Goal: Transaction & Acquisition: Purchase product/service

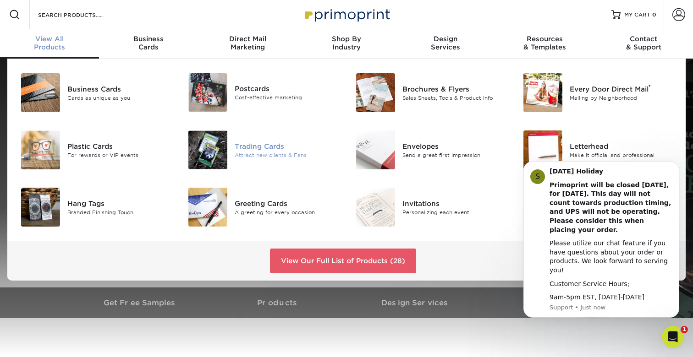
click at [266, 145] on div "Trading Cards" at bounding box center [287, 146] width 105 height 10
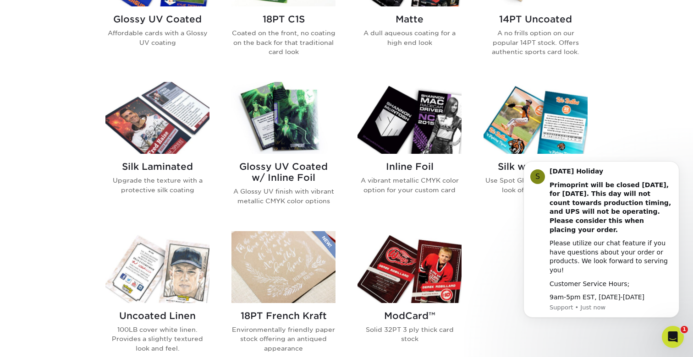
scroll to position [528, 0]
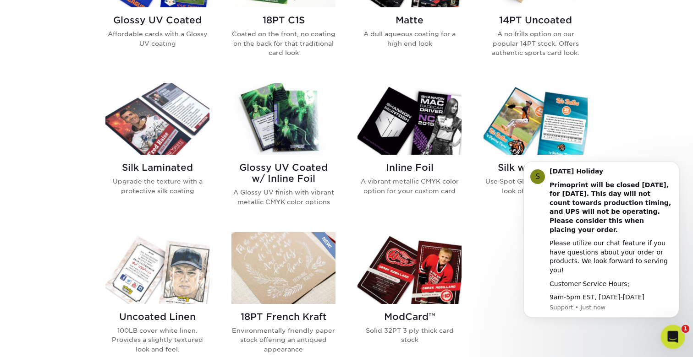
click at [672, 334] on icon "Open Intercom Messenger" at bounding box center [671, 335] width 15 height 15
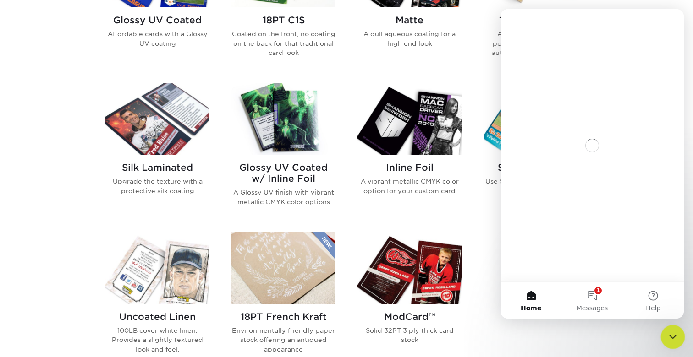
scroll to position [0, 0]
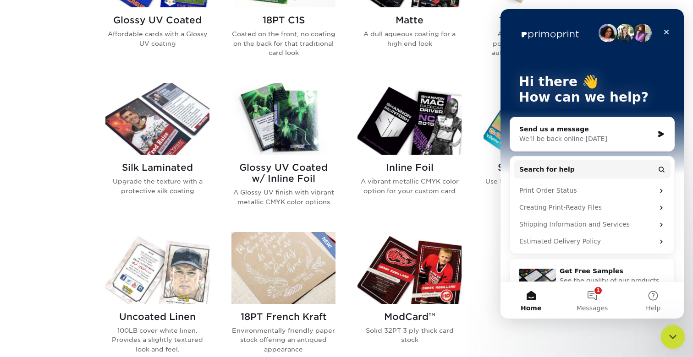
click at [670, 334] on icon "Close Intercom Messenger" at bounding box center [671, 335] width 11 height 11
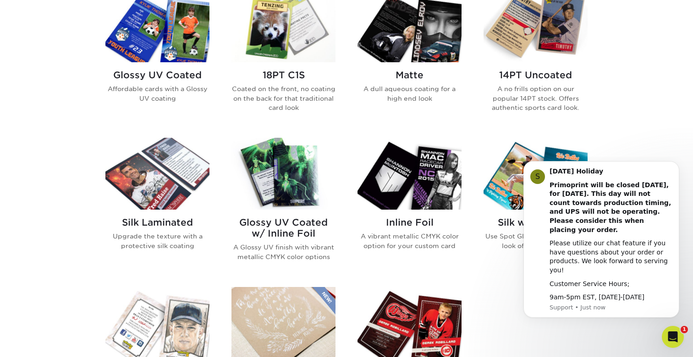
scroll to position [468, 0]
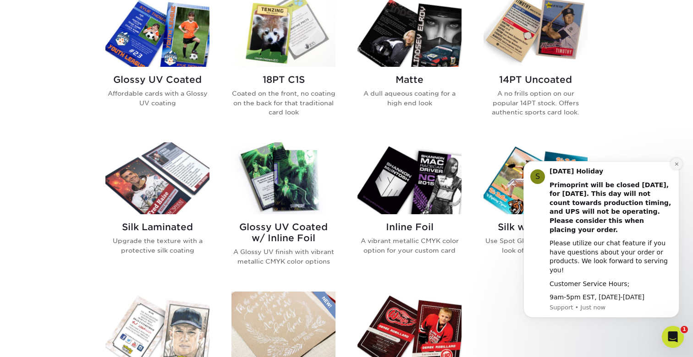
click at [676, 167] on icon "Dismiss notification" at bounding box center [676, 164] width 5 height 5
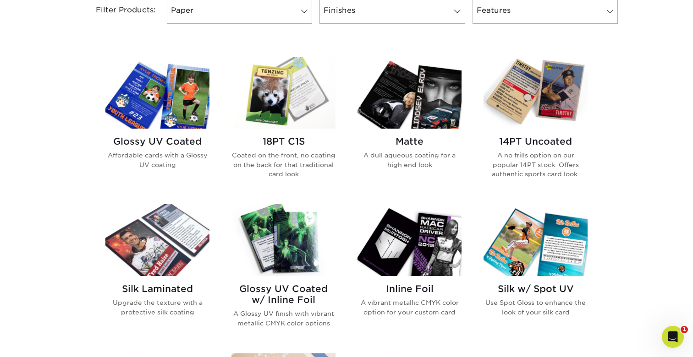
scroll to position [404, 0]
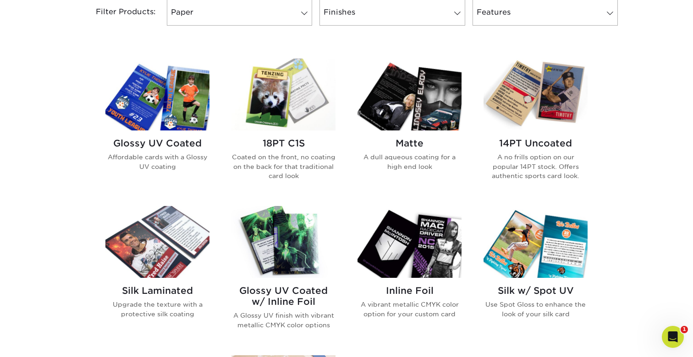
click at [149, 122] on img at bounding box center [157, 95] width 104 height 72
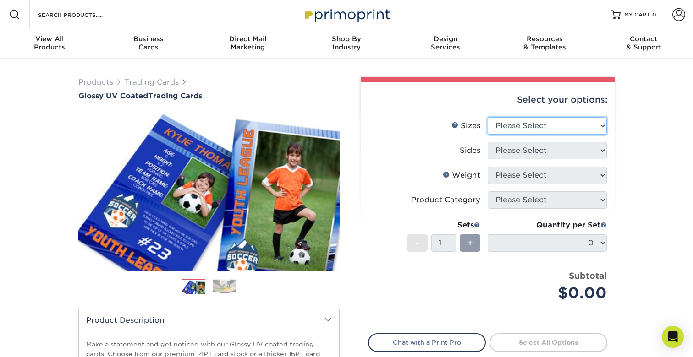
click at [521, 129] on select "Please Select 2.5" x 3.5"" at bounding box center [546, 125] width 119 height 17
select select "2.50x3.50"
click at [512, 151] on select "Please Select" at bounding box center [546, 150] width 119 height 17
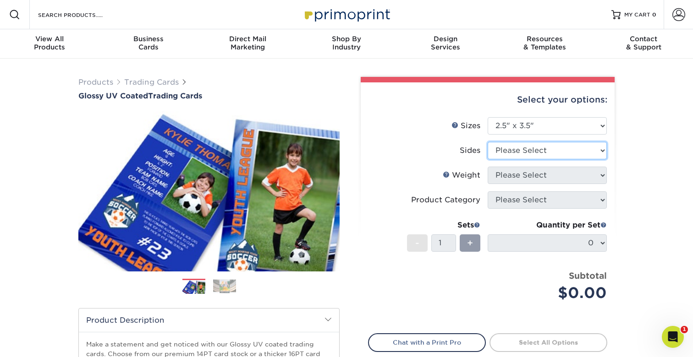
select select "13abbda7-1d64-4f25-8bb2-c179b224825d"
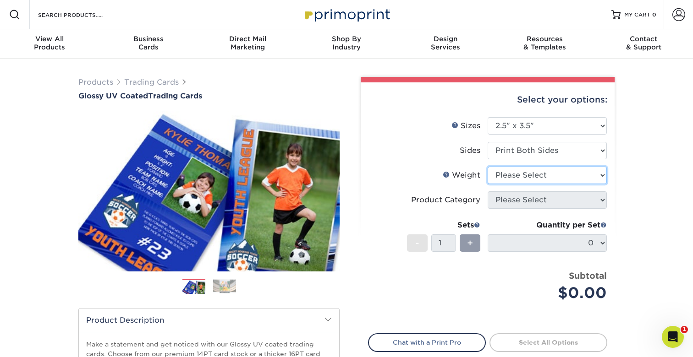
click at [532, 178] on select "Please Select 16PT 14PT 18PT C1S" at bounding box center [546, 175] width 119 height 17
select select "16PT"
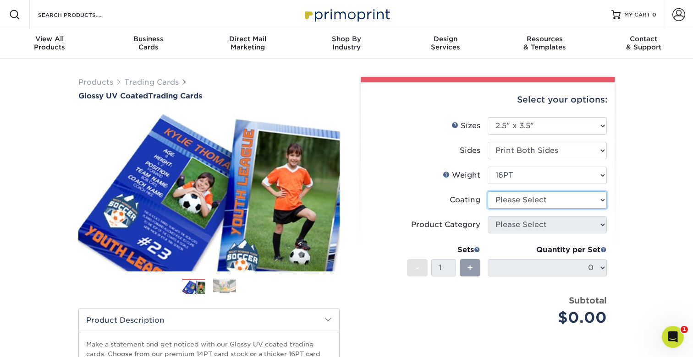
click at [523, 202] on select at bounding box center [546, 199] width 119 height 17
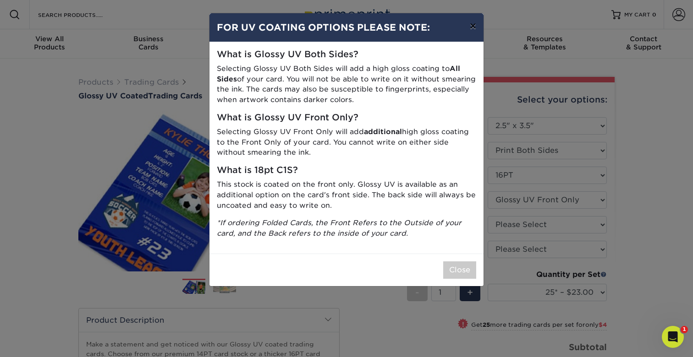
click at [471, 32] on button "×" at bounding box center [472, 26] width 21 height 26
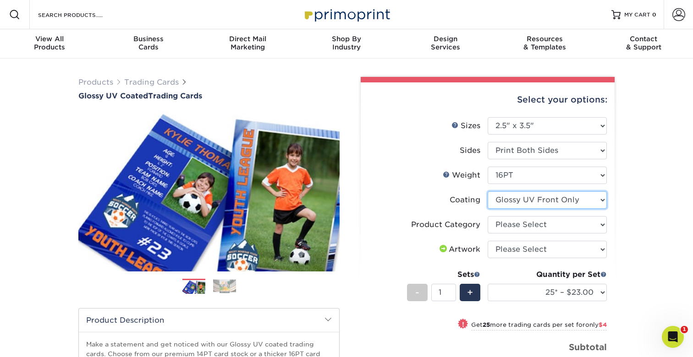
click at [557, 201] on select at bounding box center [546, 199] width 119 height 17
select select "-1"
select select
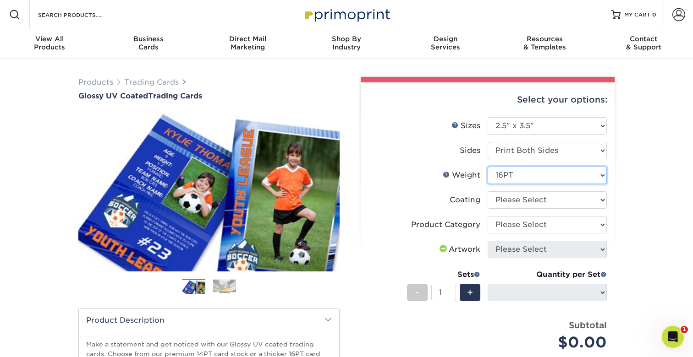
click at [538, 177] on select "Please Select 16PT 14PT 18PT C1S" at bounding box center [546, 175] width 119 height 17
click at [451, 174] on div "Weight Help Weight" at bounding box center [461, 175] width 38 height 11
click at [447, 174] on link "Weight Help" at bounding box center [445, 174] width 7 height 7
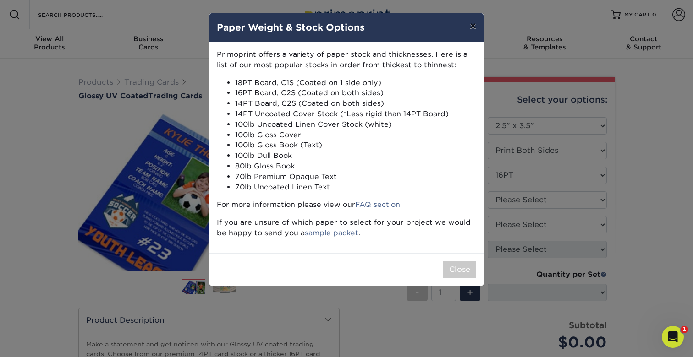
click at [475, 26] on button "×" at bounding box center [472, 26] width 21 height 26
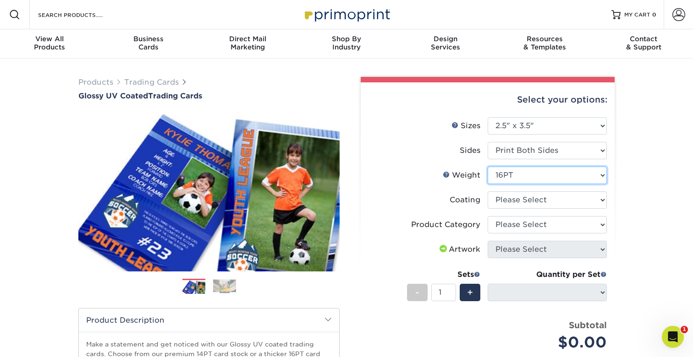
click at [517, 182] on select "Please Select 16PT 14PT 18PT C1S" at bounding box center [546, 175] width 119 height 17
select select "18PTC1S"
select select "-1"
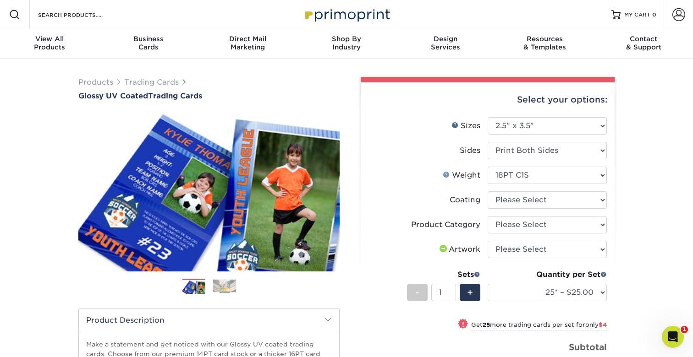
click at [447, 175] on link "Weight Help" at bounding box center [445, 174] width 7 height 7
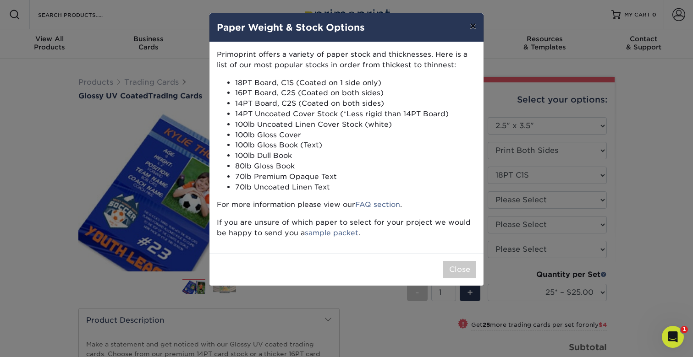
click at [471, 25] on button "×" at bounding box center [472, 26] width 21 height 26
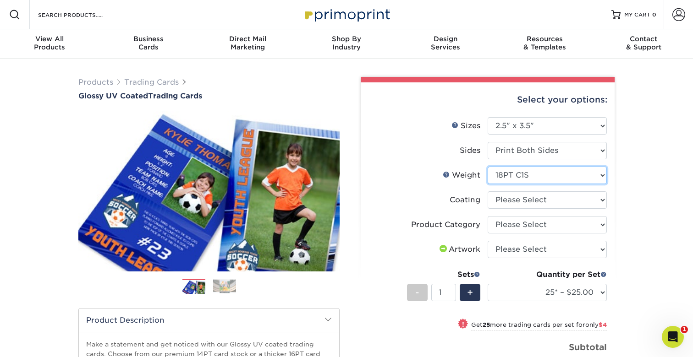
click at [500, 173] on select "Please Select 16PT 14PT 18PT C1S" at bounding box center [546, 175] width 119 height 17
select select "-1"
select select
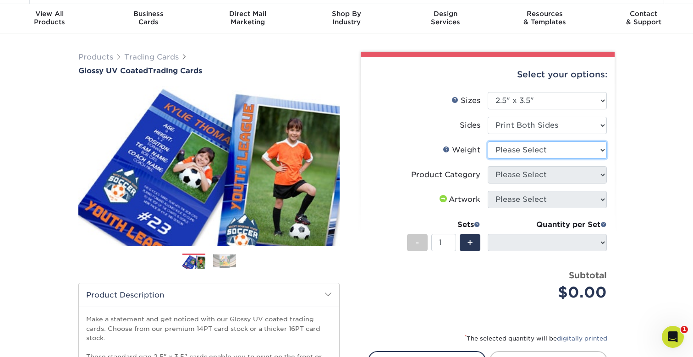
scroll to position [28, 0]
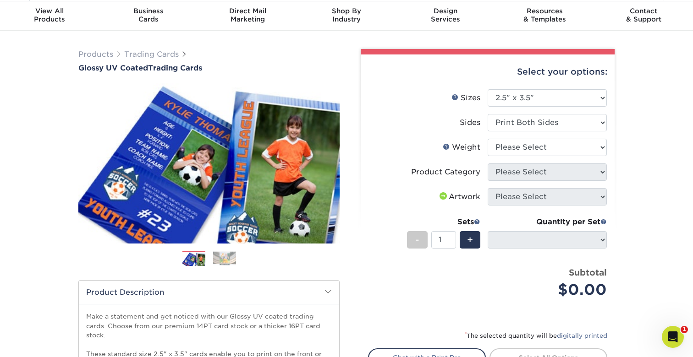
click at [439, 197] on span at bounding box center [442, 195] width 11 height 7
click at [445, 198] on span at bounding box center [442, 195] width 11 height 7
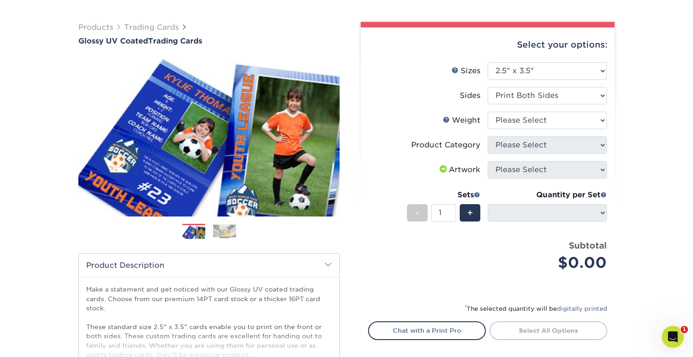
scroll to position [66, 0]
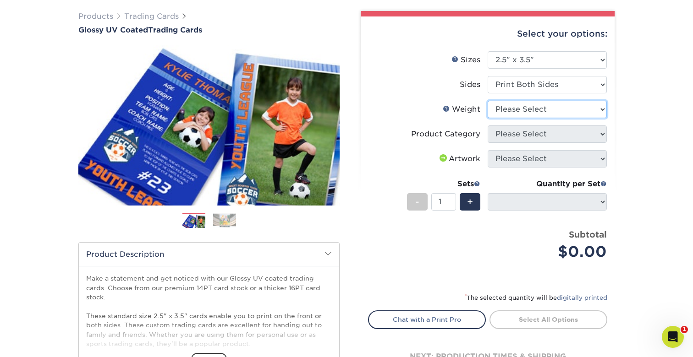
click at [524, 109] on select "Please Select 16PT 14PT 18PT C1S" at bounding box center [546, 109] width 119 height 17
select select "18PTC1S"
select select "-1"
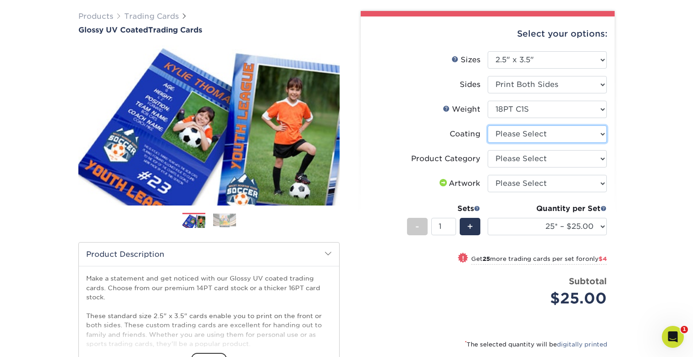
click at [523, 134] on select at bounding box center [546, 133] width 119 height 17
click at [504, 159] on select "Please Select Trading Cards" at bounding box center [546, 158] width 119 height 17
select select "c2f9bce9-36c2-409d-b101-c29d9d031e18"
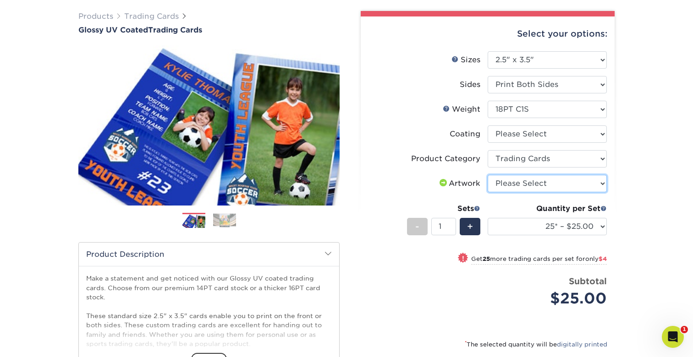
click at [515, 184] on select "Please Select I will upload files I need a design - $100" at bounding box center [546, 183] width 119 height 17
select select "upload"
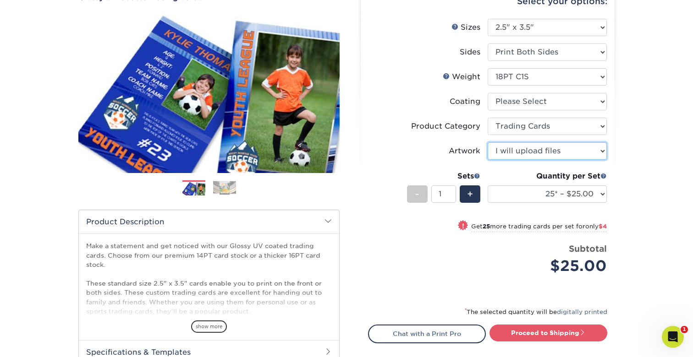
scroll to position [99, 0]
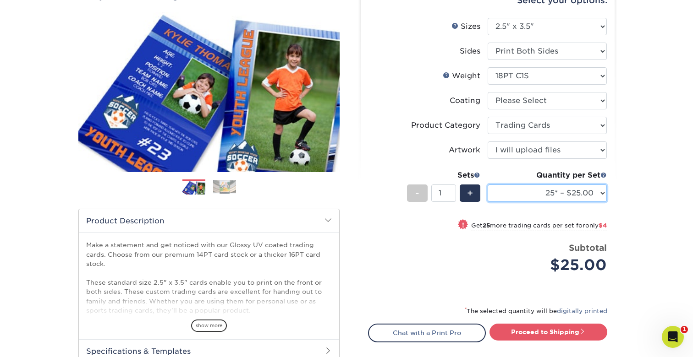
click at [549, 196] on select "25* – $25.00 50* – $29.00 75* – $37.00 100* – $41.00 250* – $48.00 500 – $58.00…" at bounding box center [546, 193] width 119 height 17
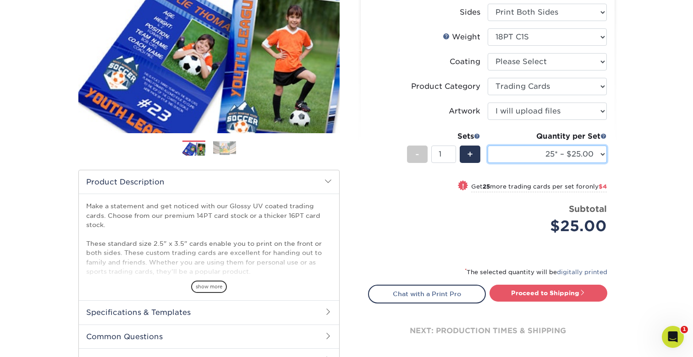
scroll to position [142, 0]
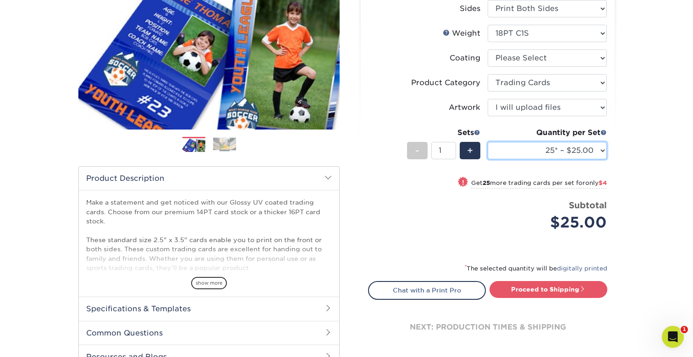
click at [541, 155] on select "25* – $25.00 50* – $29.00 75* – $37.00 100* – $41.00 250* – $48.00 500 – $58.00…" at bounding box center [546, 150] width 119 height 17
select select "50* – $29.00"
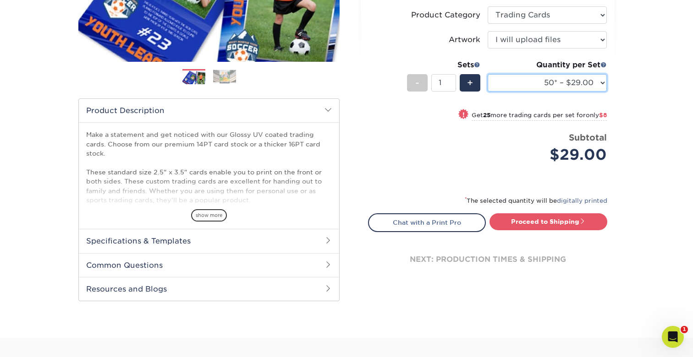
scroll to position [212, 0]
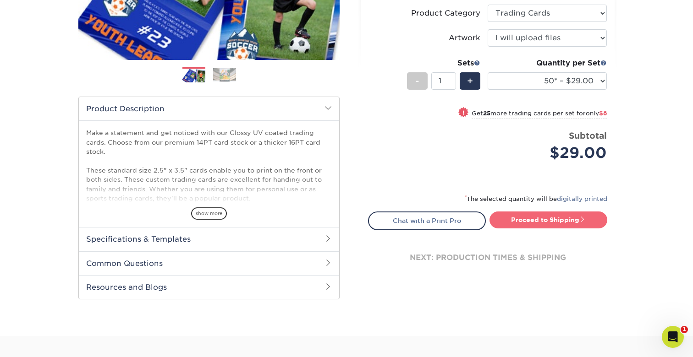
click at [553, 221] on link "Proceed to Shipping" at bounding box center [548, 220] width 118 height 16
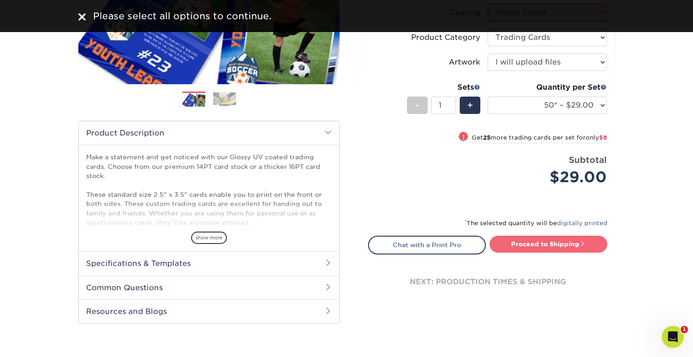
scroll to position [185, 0]
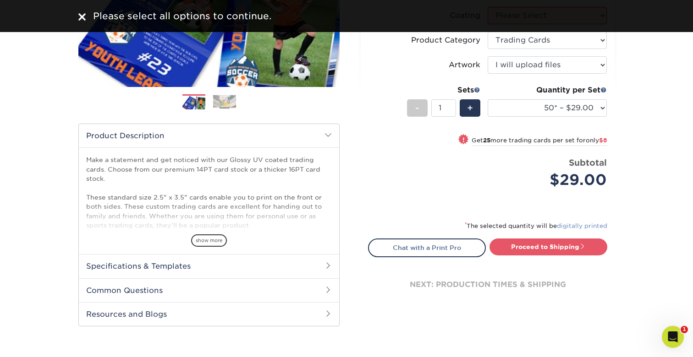
click at [577, 226] on link "digitally printed" at bounding box center [582, 226] width 50 height 7
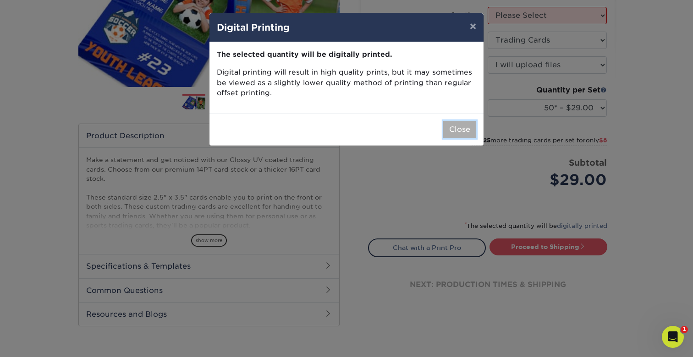
click at [458, 130] on button "Close" at bounding box center [459, 129] width 33 height 17
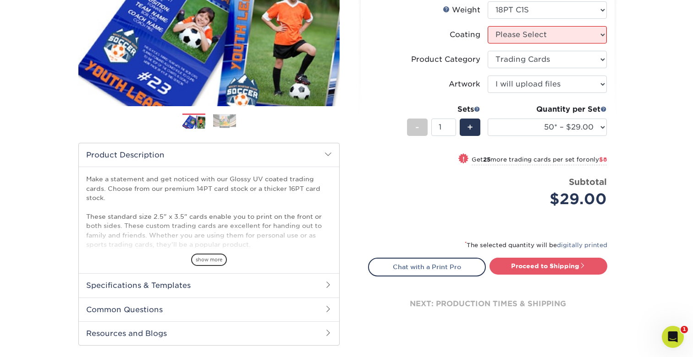
scroll to position [136, 0]
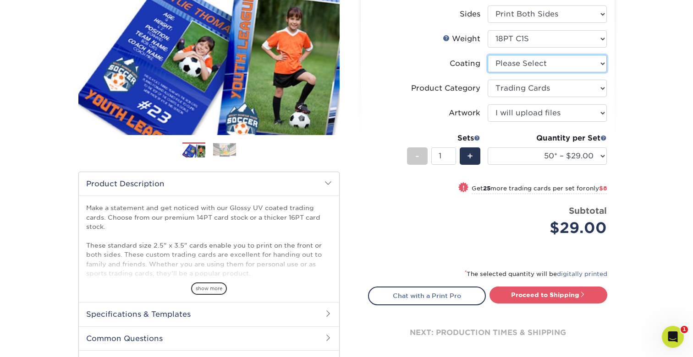
click at [520, 65] on select at bounding box center [546, 63] width 119 height 17
select select "1e8116af-acfc-44b1-83dc-8181aa338834"
select select "-1"
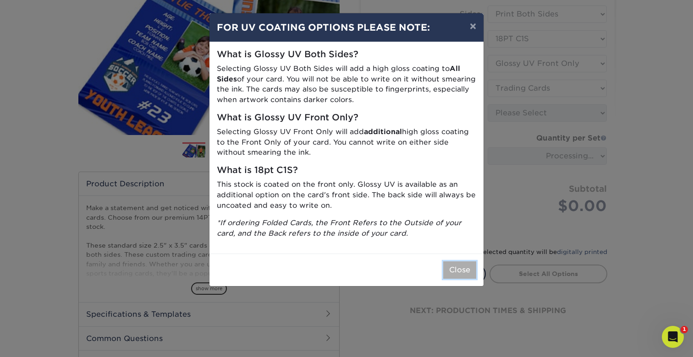
click at [466, 270] on button "Close" at bounding box center [459, 270] width 33 height 17
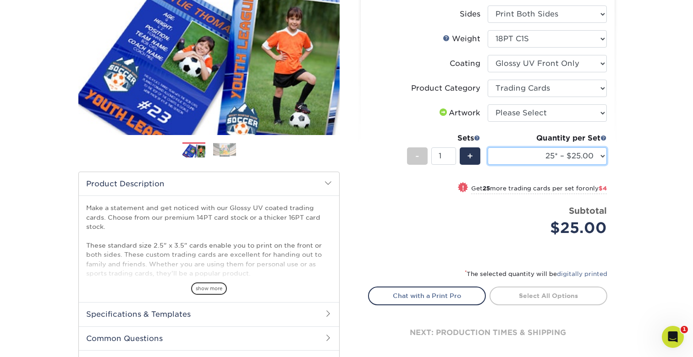
click at [568, 151] on select "25* – $25.00 50* – $29.00 75* – $37.00 100* – $41.00 250* – $48.00 500 – $58.00…" at bounding box center [546, 155] width 119 height 17
select select "50* – $29.00"
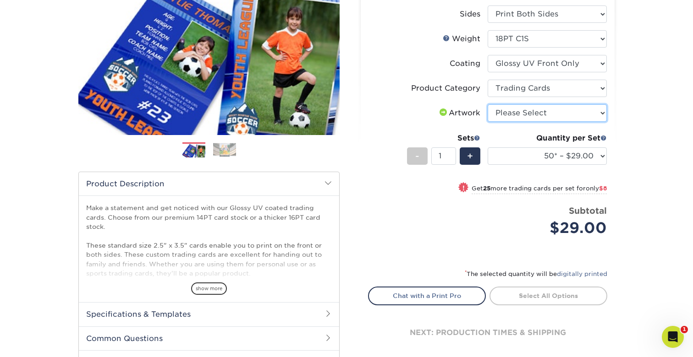
click at [528, 113] on select "Please Select I will upload files I need a design - $100" at bounding box center [546, 112] width 119 height 17
select select "upload"
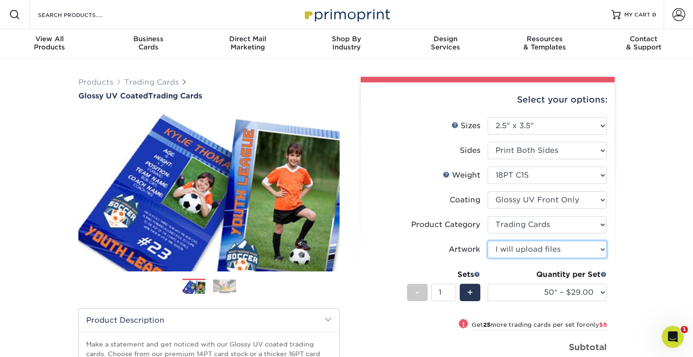
scroll to position [0, 0]
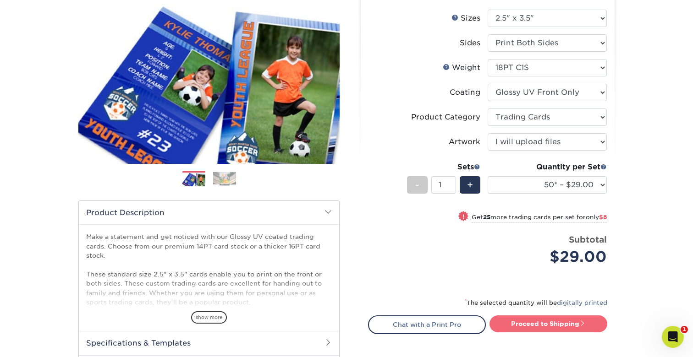
click at [562, 328] on link "Proceed to Shipping" at bounding box center [548, 324] width 118 height 16
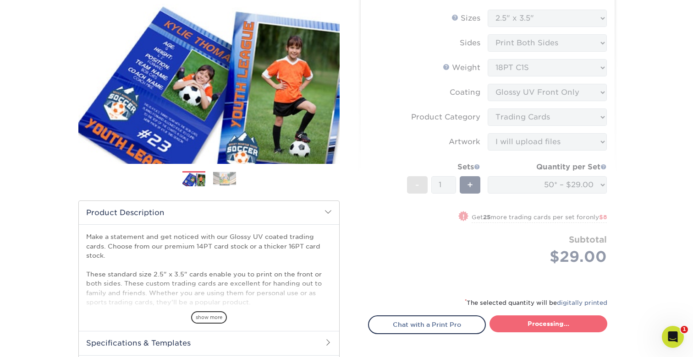
select select "43eb4afa-628e-487b-adac-7598d371c1af"
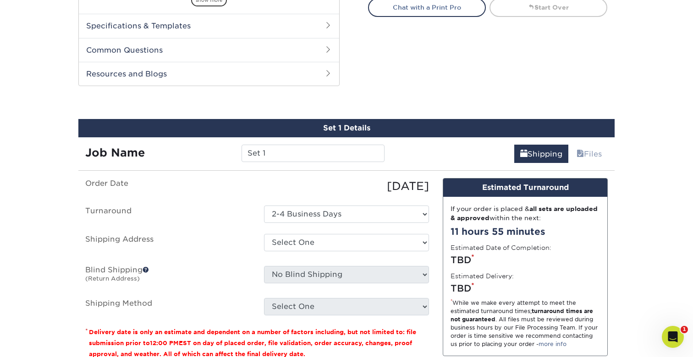
scroll to position [466, 0]
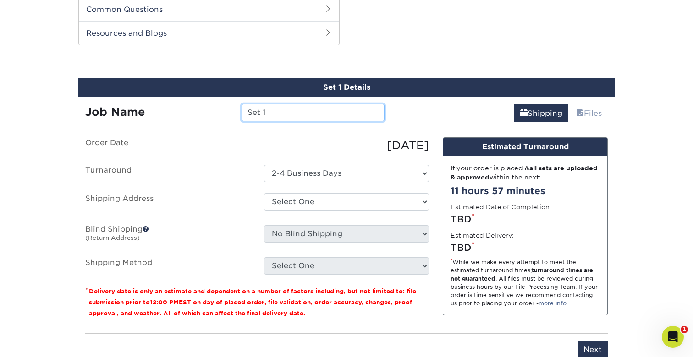
click at [310, 120] on input "Set 1" at bounding box center [312, 112] width 142 height 17
type input "Miller"
click at [344, 160] on ul "Order Date 08/29/2025 Turnaround Select One 2-4 Business Days Shipping Address …" at bounding box center [257, 205] width 344 height 137
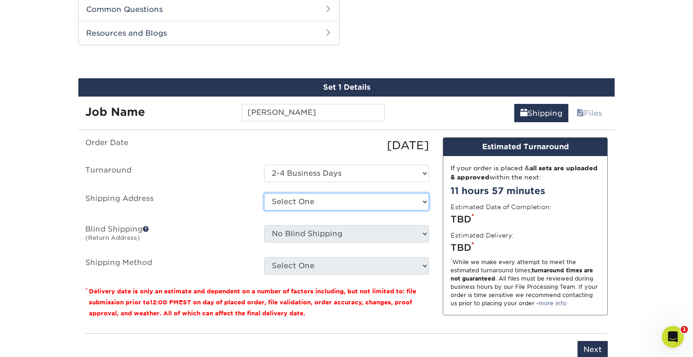
click at [326, 202] on select "Select One + Add New Address - Login" at bounding box center [346, 201] width 165 height 17
select select "newaddress"
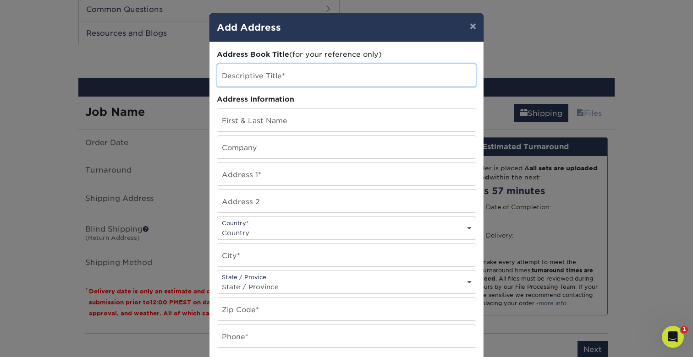
click at [260, 79] on input "text" at bounding box center [346, 75] width 258 height 22
type input "Anna Ewing"
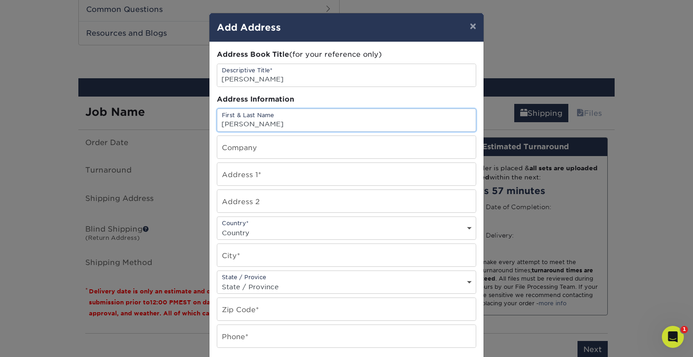
type input "Anna Ewing"
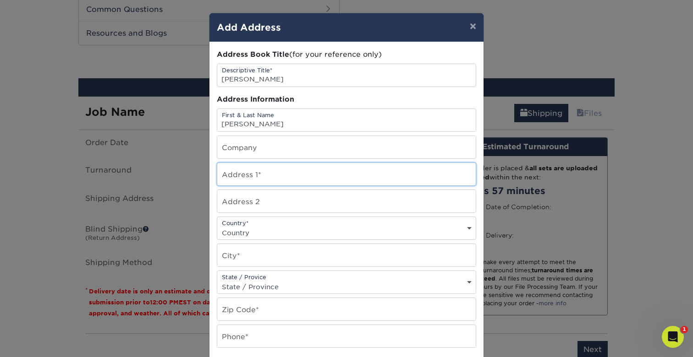
type input "4717 Lynn Haven Drive"
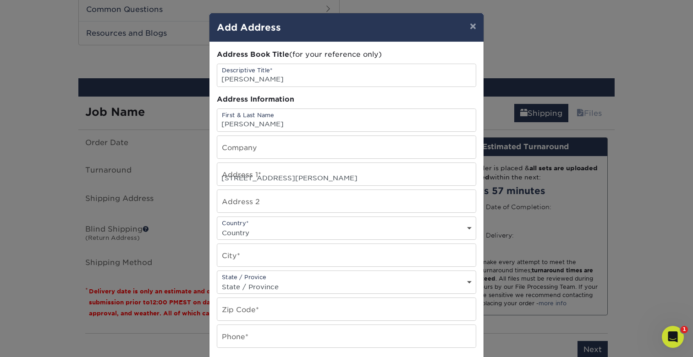
select select "US"
type input "Tuscaloosa"
select select "AL"
type input "35404-4548"
type input "2565907604"
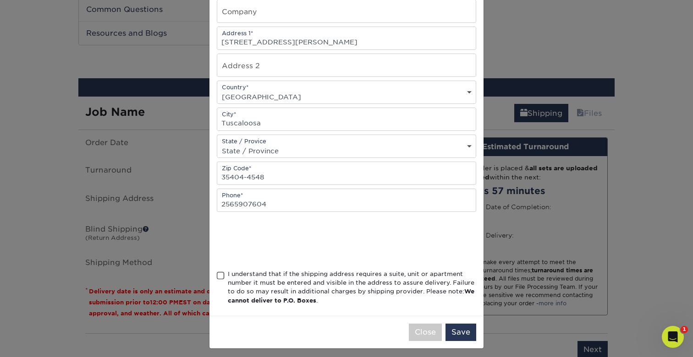
scroll to position [141, 0]
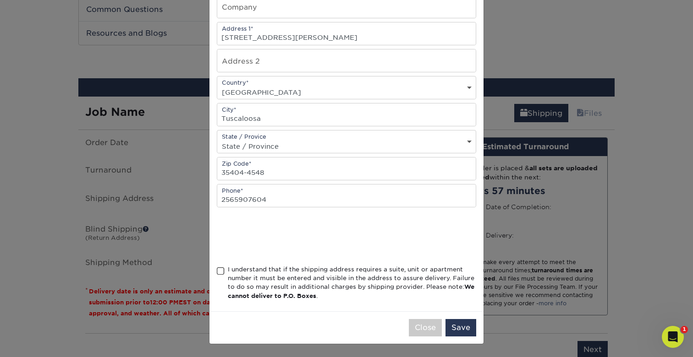
click at [219, 269] on span at bounding box center [221, 271] width 8 height 9
click at [0, 0] on input "I understand that if the shipping address requires a suite, unit or apartment n…" at bounding box center [0, 0] width 0 height 0
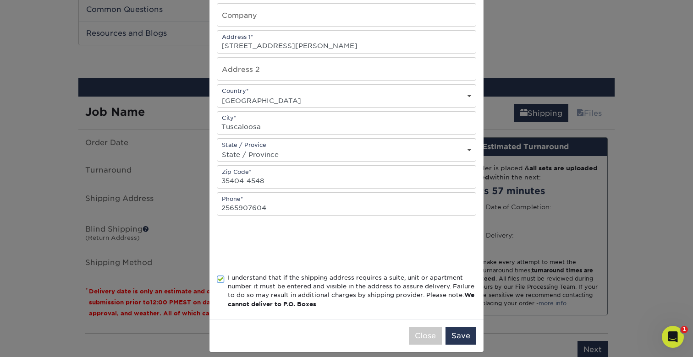
scroll to position [122, 0]
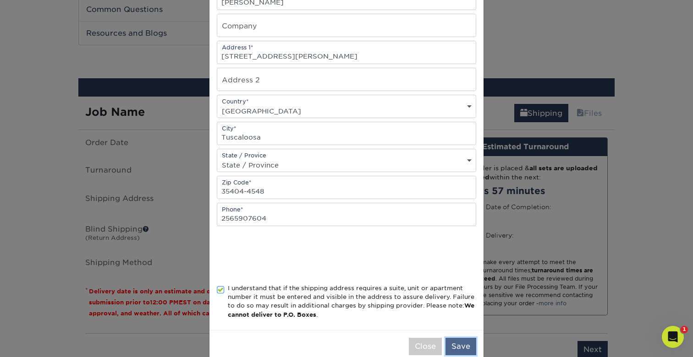
click at [462, 348] on button "Save" at bounding box center [460, 346] width 31 height 17
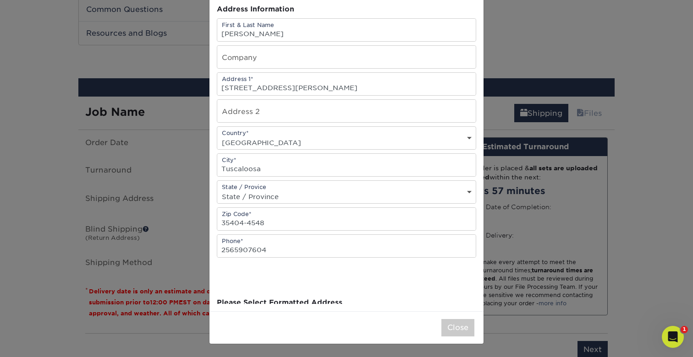
scroll to position [0, 0]
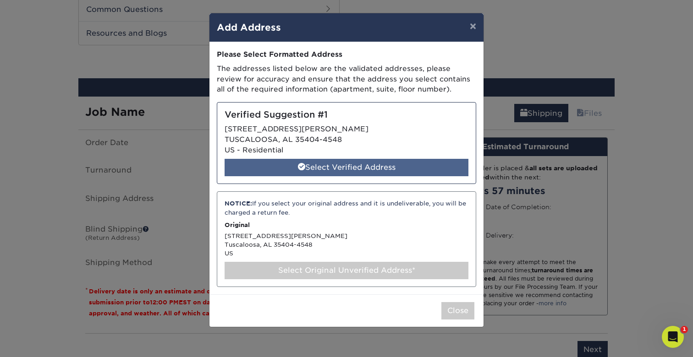
click at [357, 172] on div "Select Verified Address" at bounding box center [346, 167] width 244 height 17
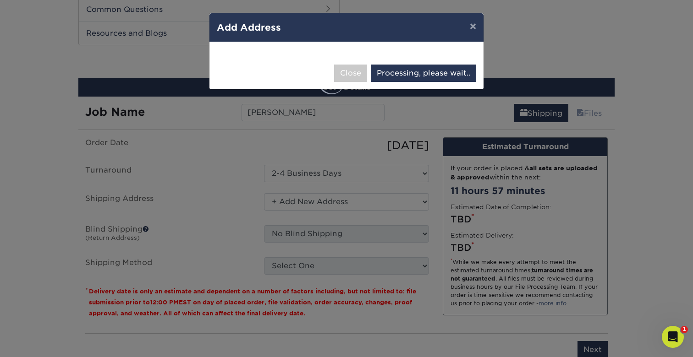
select select "285545"
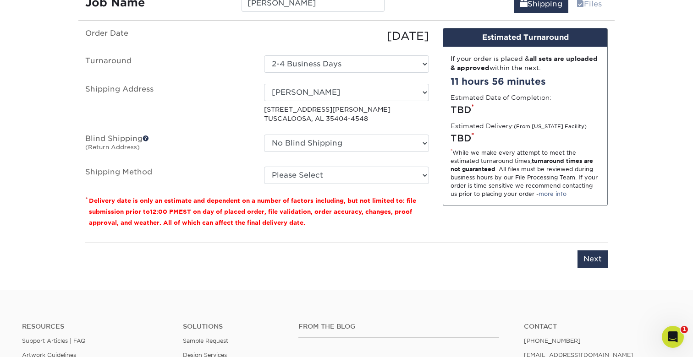
scroll to position [578, 0]
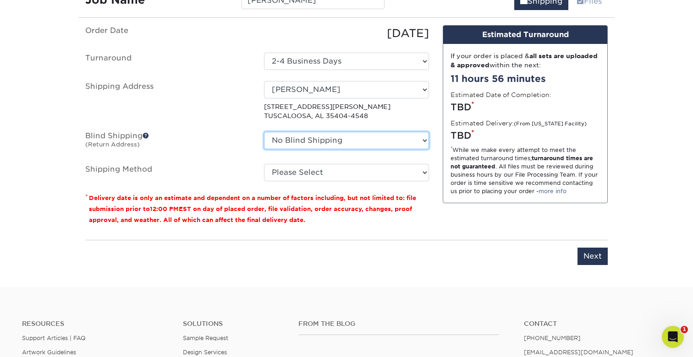
click at [388, 144] on select "No Blind Shipping + Add New Address" at bounding box center [346, 140] width 165 height 17
click at [147, 135] on span at bounding box center [145, 135] width 6 height 6
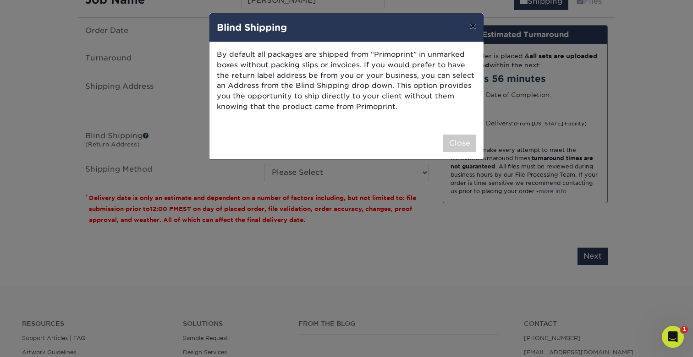
click at [471, 32] on button "×" at bounding box center [472, 26] width 21 height 26
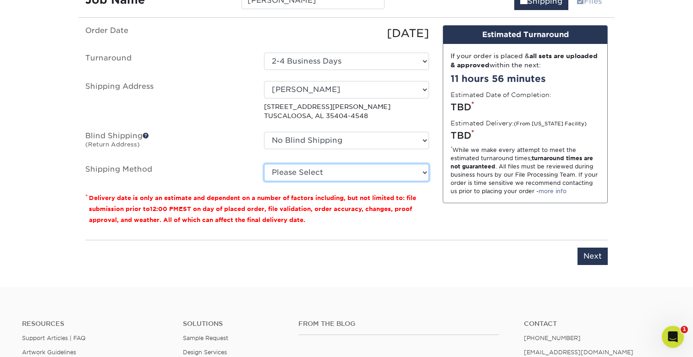
click at [302, 169] on select "Please Select Ground Shipping (+$23.86) 3 Day Shipping Service (+$29.99) 2 Day …" at bounding box center [346, 172] width 165 height 17
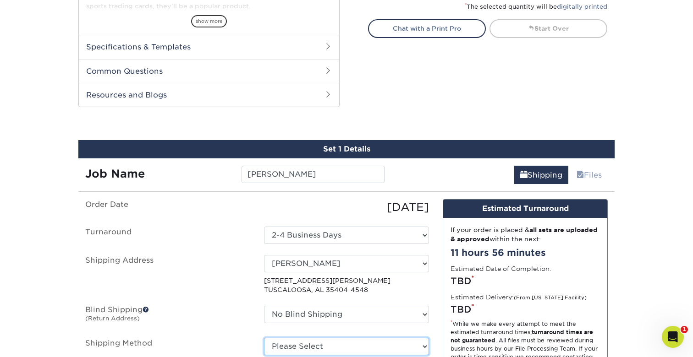
scroll to position [378, 0]
